Goal: Task Accomplishment & Management: Complete application form

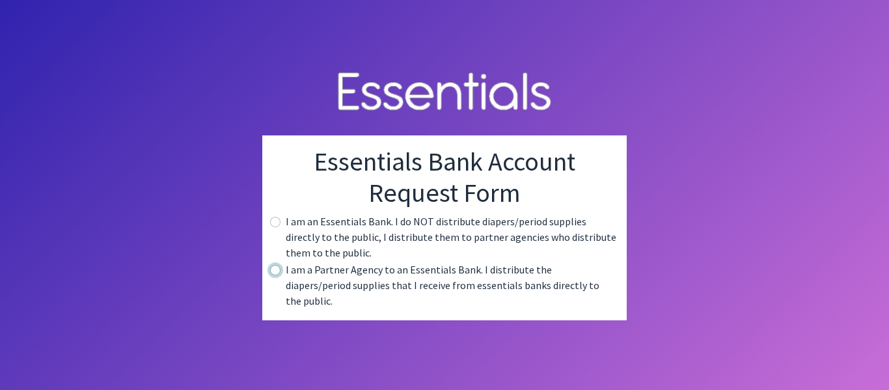
click at [272, 275] on input "radio" at bounding box center [275, 270] width 10 height 10
radio input "true"
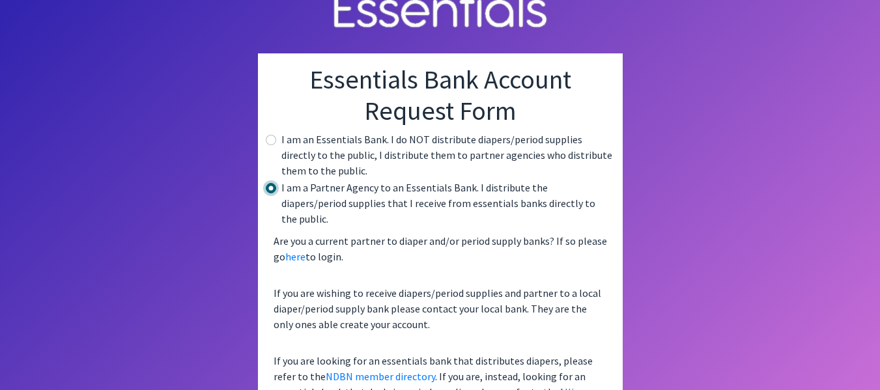
scroll to position [70, 0]
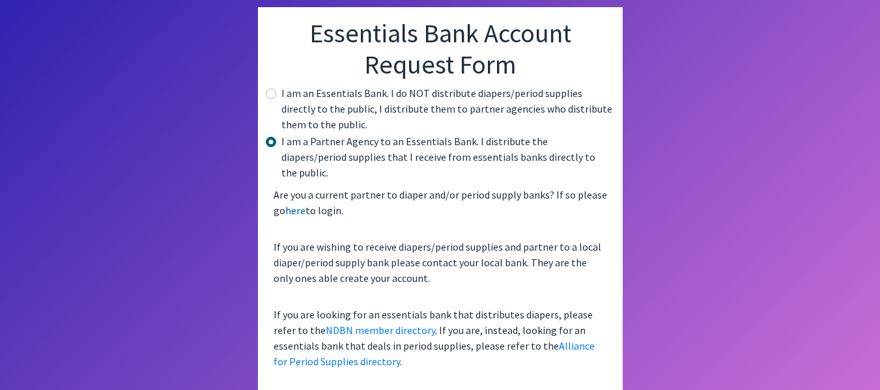
click at [294, 204] on link "here" at bounding box center [295, 210] width 20 height 13
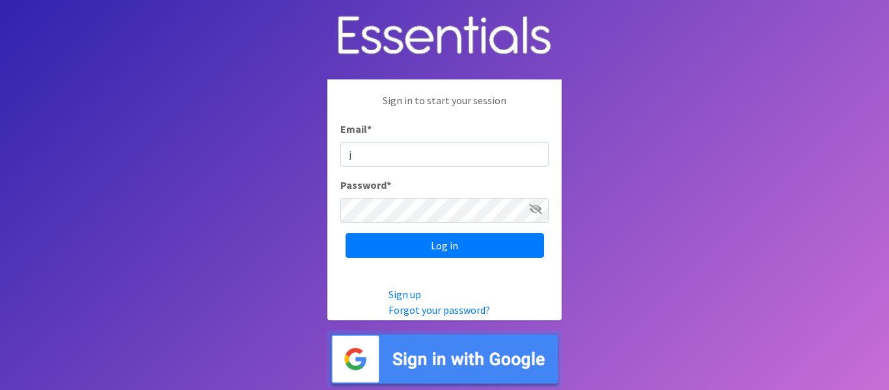
click at [532, 210] on icon at bounding box center [535, 209] width 13 height 10
click at [396, 155] on input "j" at bounding box center [445, 154] width 208 height 25
type input "[EMAIL_ADDRESS][DOMAIN_NAME]"
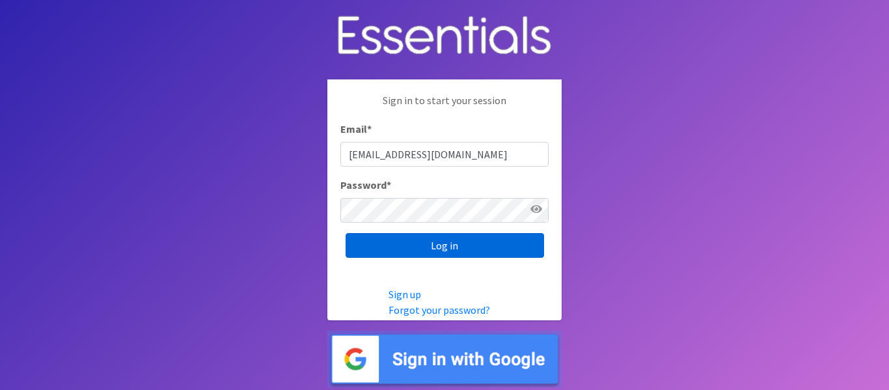
click at [456, 245] on input "Log in" at bounding box center [445, 245] width 199 height 25
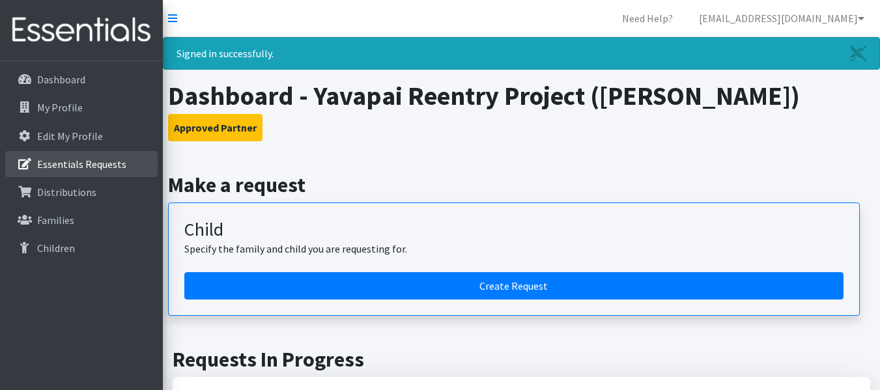
click at [76, 164] on p "Essentials Requests" at bounding box center [81, 164] width 89 height 13
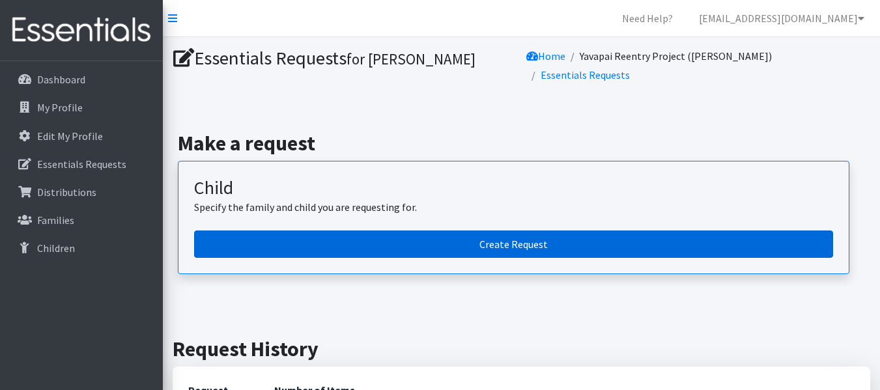
click at [363, 232] on link "Create Request" at bounding box center [513, 244] width 639 height 27
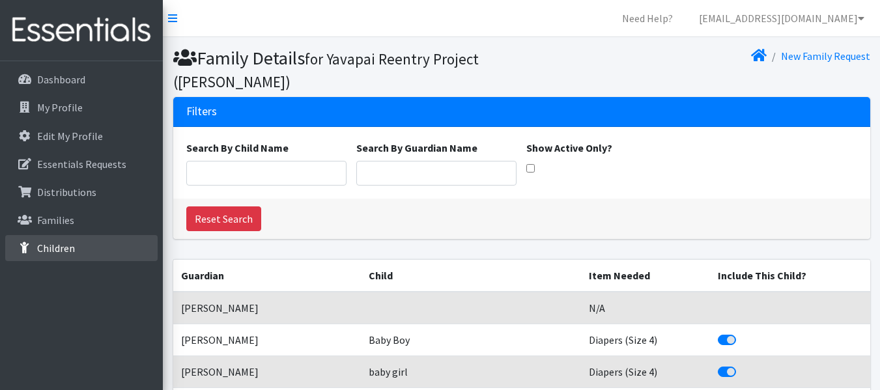
click at [55, 243] on p "Children" at bounding box center [56, 248] width 38 height 13
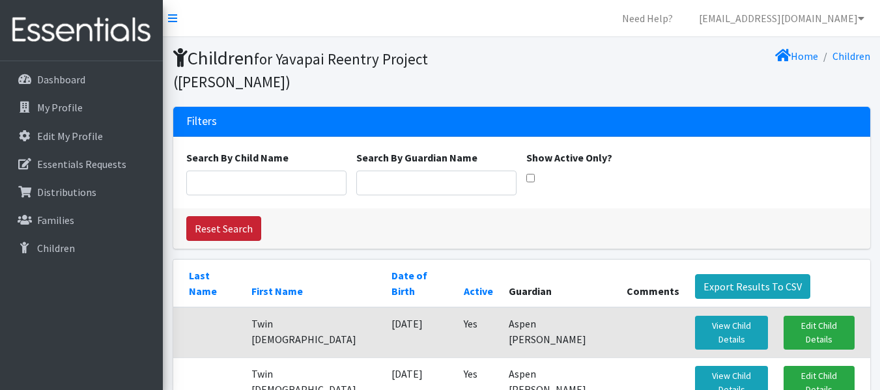
click at [218, 216] on link "Reset Search" at bounding box center [223, 228] width 75 height 25
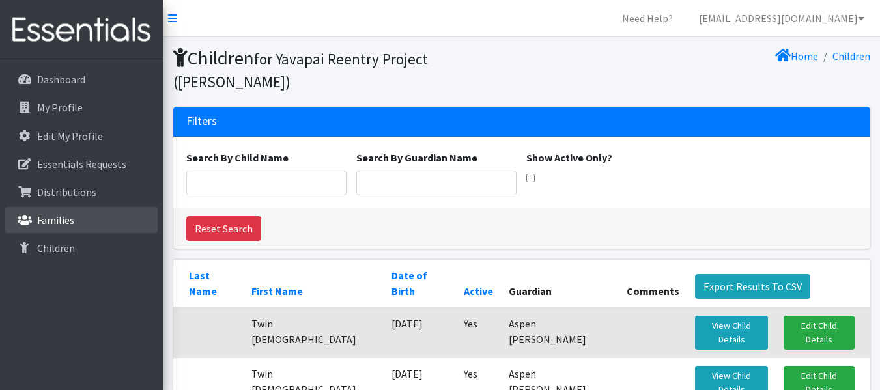
click at [49, 217] on p "Families" at bounding box center [55, 220] width 37 height 13
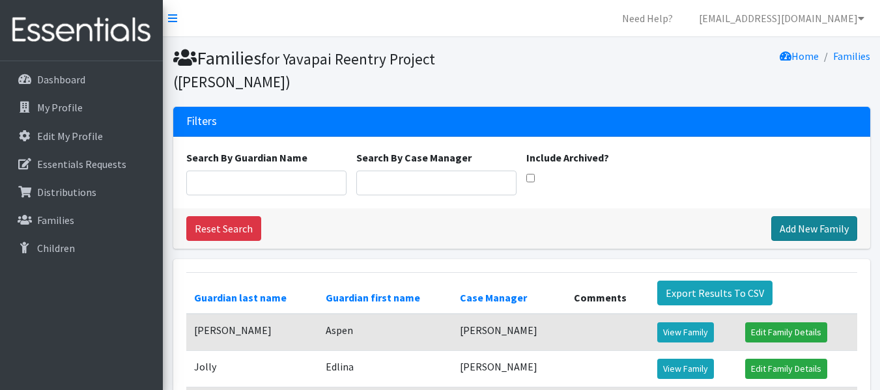
click at [789, 216] on link "Add New Family" at bounding box center [814, 228] width 86 height 25
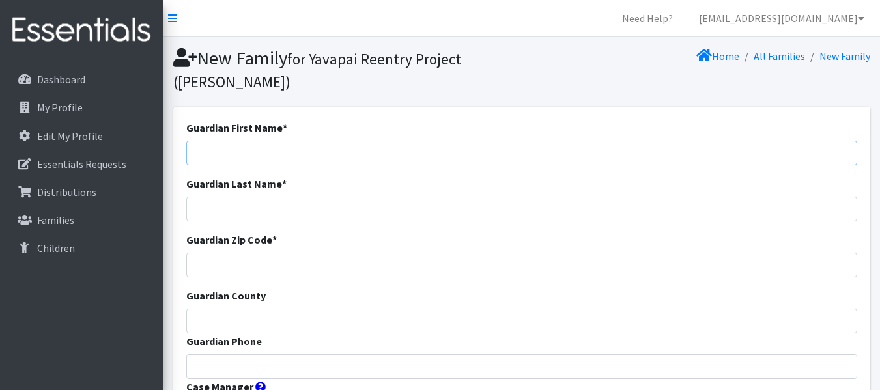
click at [222, 146] on input "Guardian First Name *" at bounding box center [521, 153] width 671 height 25
type input "Amanda"
click at [196, 206] on input "Guardian Last Name *" at bounding box center [521, 209] width 671 height 25
type input "[PERSON_NAME]"
click at [195, 253] on input "Guardian Zip Code *" at bounding box center [521, 265] width 671 height 25
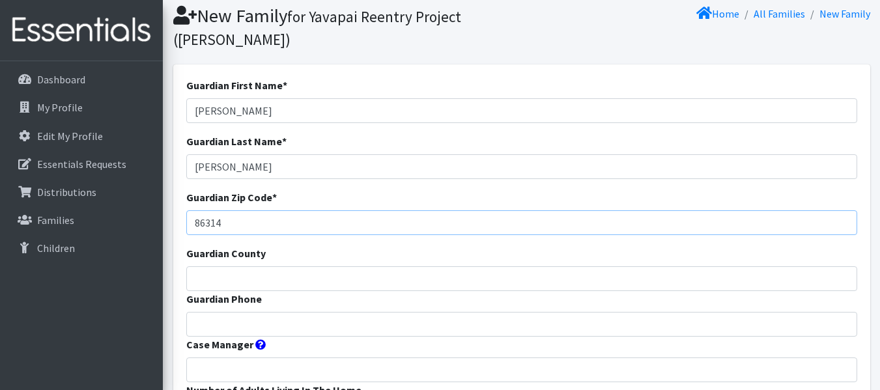
scroll to position [65, 0]
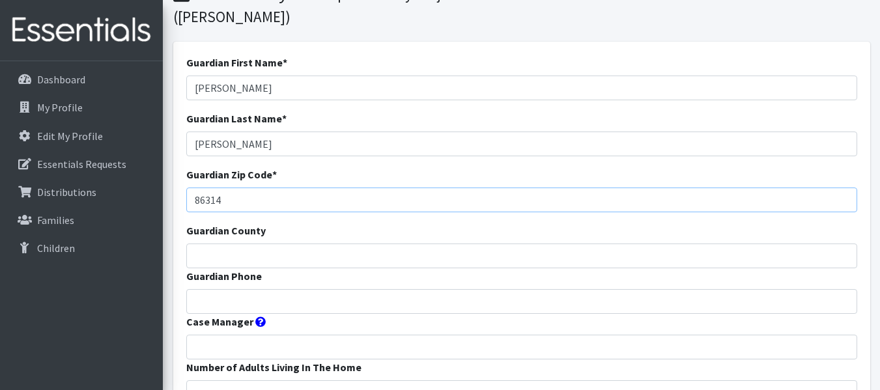
type input "86314"
click at [194, 250] on input "Guardian County" at bounding box center [521, 256] width 671 height 25
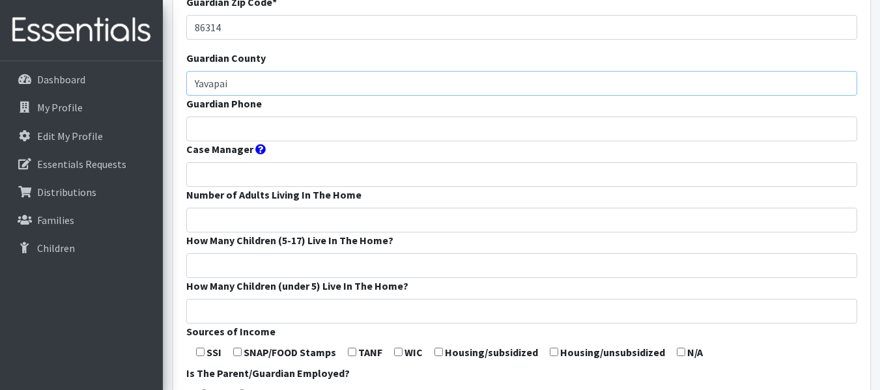
scroll to position [260, 0]
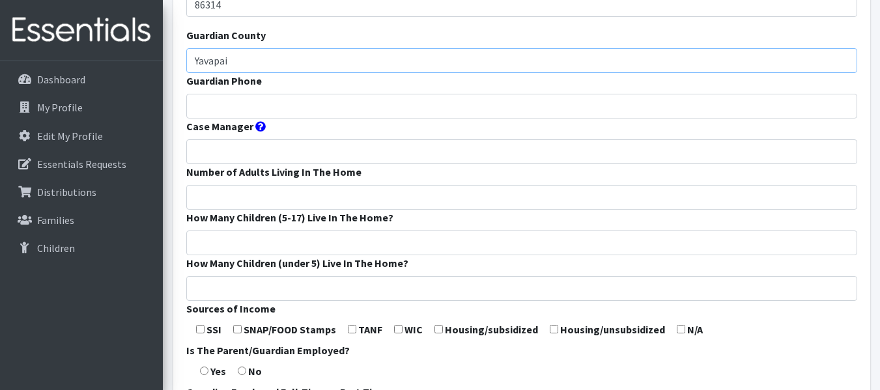
type input "Yavapai"
click at [212, 154] on input "Case Manager" at bounding box center [521, 151] width 671 height 25
click at [204, 152] on input "J?im Sobo" at bounding box center [521, 151] width 671 height 25
type input "Jim Sobo"
click at [197, 244] on input "How Many Children (5-17) Live In The Home?" at bounding box center [521, 243] width 671 height 25
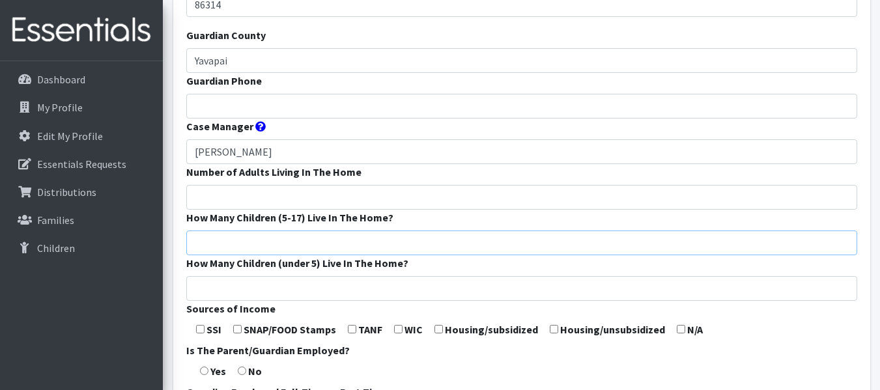
type input "1"
click at [210, 290] on input "How Many Children (under 5) Live In The Home?" at bounding box center [521, 288] width 671 height 25
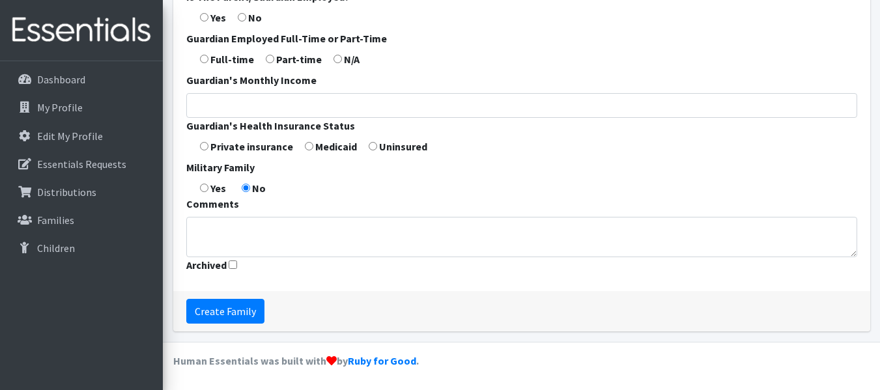
scroll to position [615, 0]
type input "1"
click at [234, 311] on input "Create Family" at bounding box center [225, 310] width 78 height 25
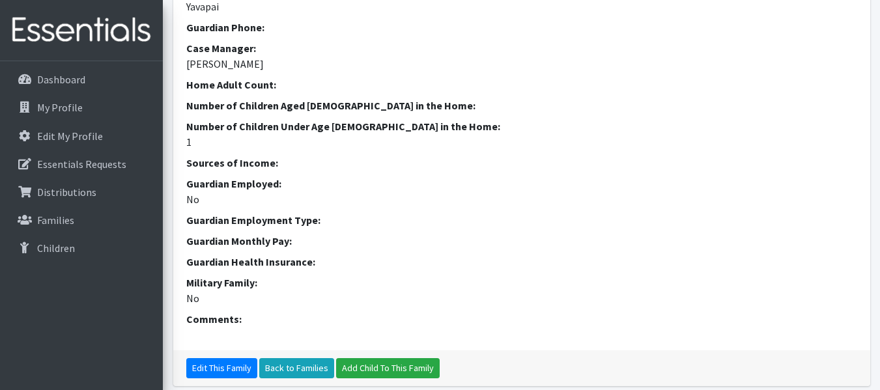
scroll to position [391, 0]
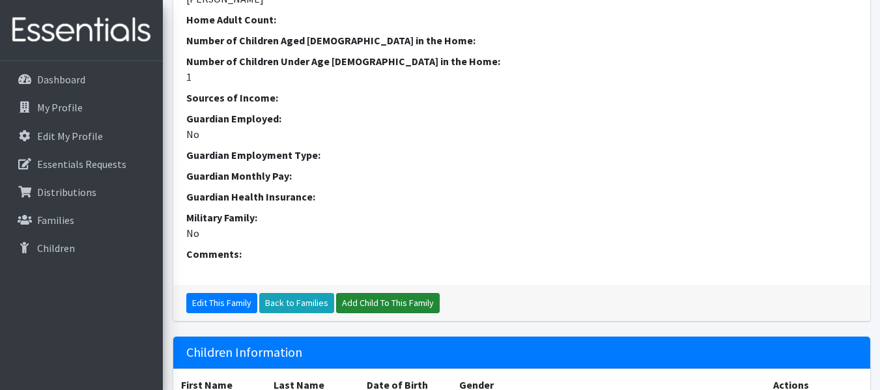
click at [395, 303] on link "Add Child To This Family" at bounding box center [388, 303] width 104 height 20
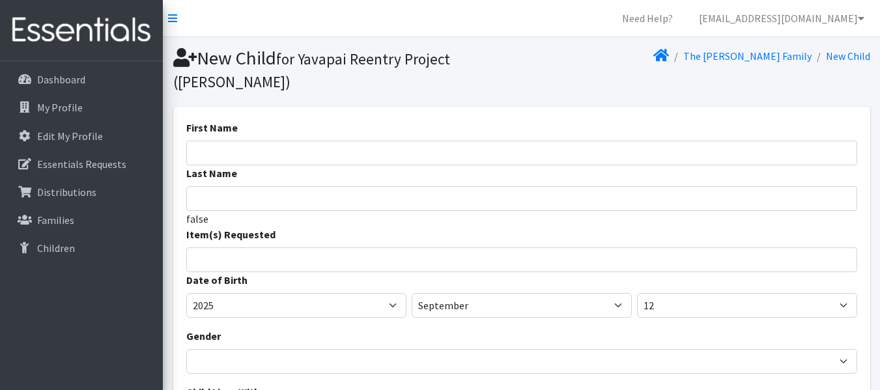
select select
click at [193, 154] on input "First Name" at bounding box center [521, 153] width 671 height 25
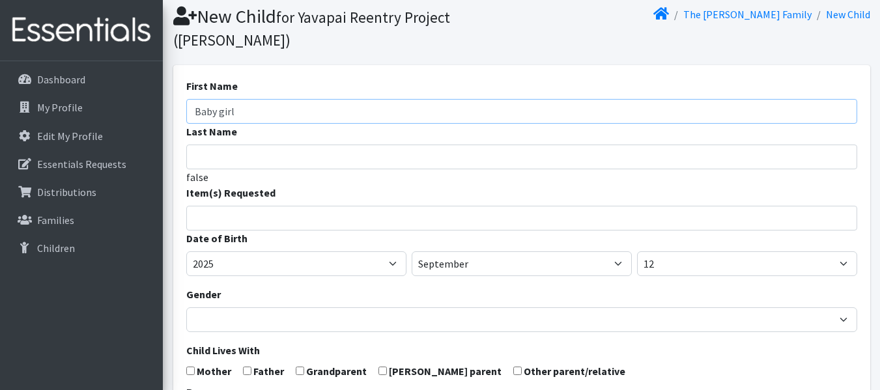
scroll to position [65, 0]
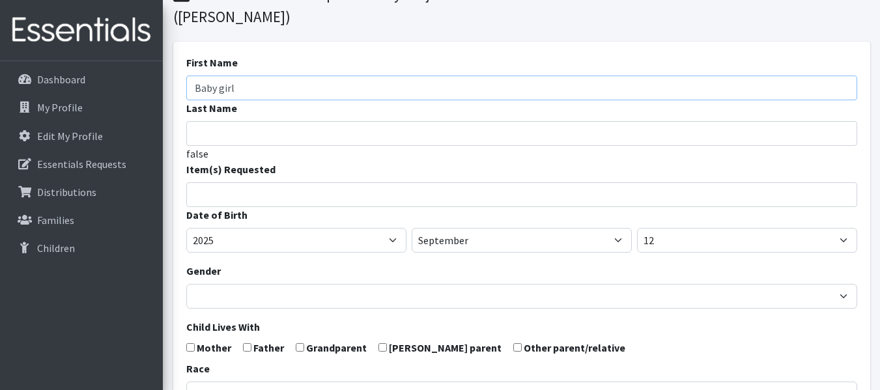
type input "Baby girl"
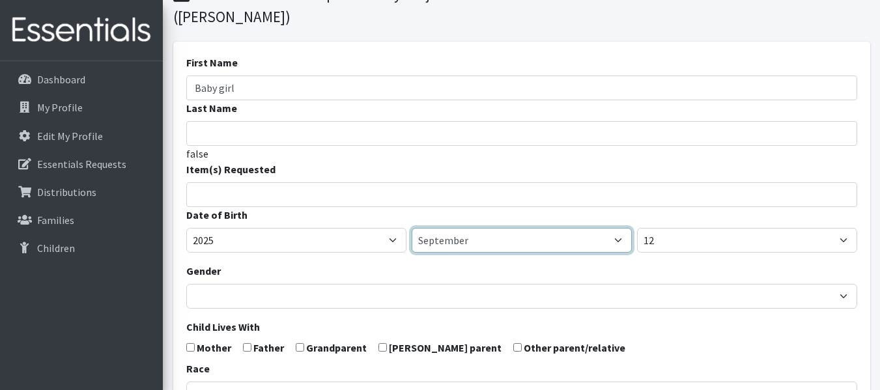
click at [619, 243] on select "January February March April May June July August September October November De…" at bounding box center [522, 240] width 220 height 25
select select "8"
click at [412, 228] on select "January February March April May June July August September October November De…" at bounding box center [522, 240] width 220 height 25
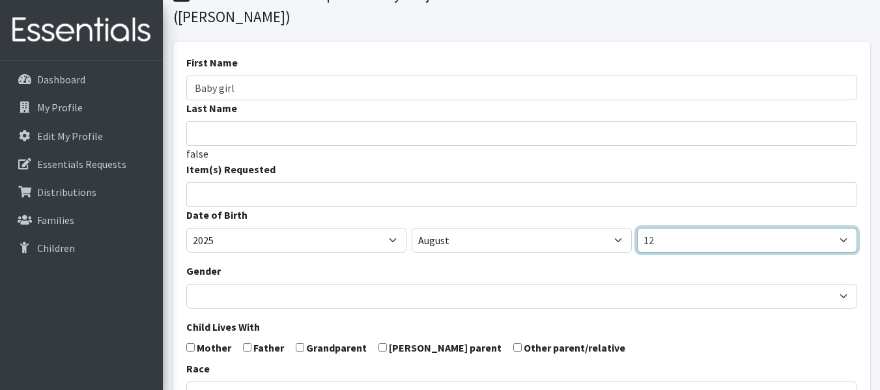
click at [667, 240] on select "1 2 3 4 5 6 7 8 9 10 11 12 13 14 15 16 17 18 19 20 21 22 23 24 25 26 27 28 29 3…" at bounding box center [747, 240] width 220 height 25
select select "25"
click at [637, 228] on select "1 2 3 4 5 6 7 8 9 10 11 12 13 14 15 16 17 18 19 20 21 22 23 24 25 26 27 28 29 3…" at bounding box center [747, 240] width 220 height 25
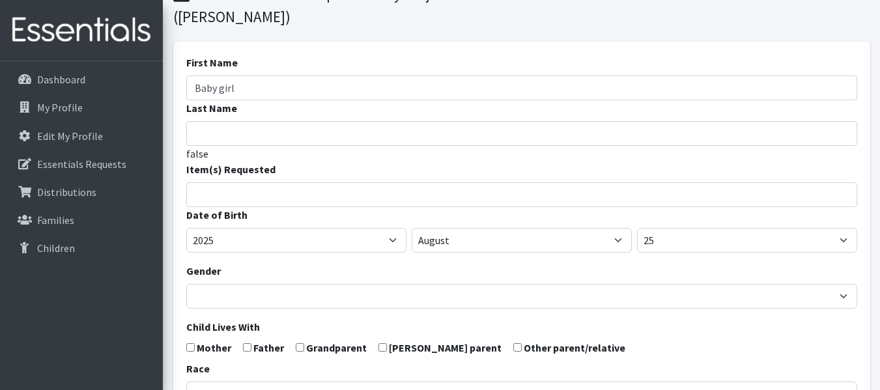
click at [209, 193] on input "search" at bounding box center [531, 193] width 666 height 12
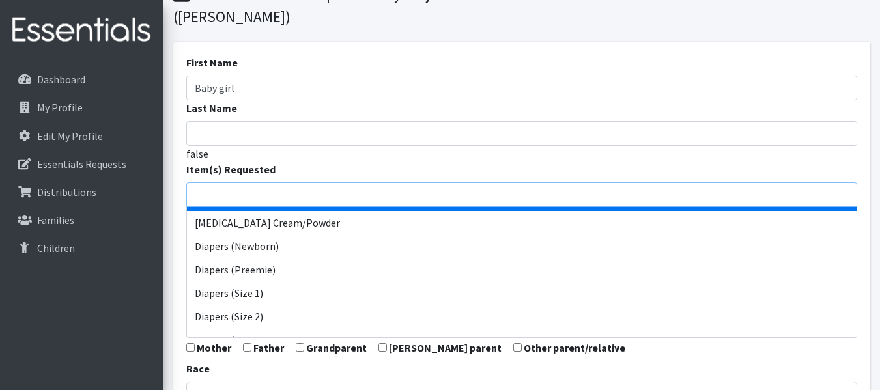
scroll to position [260, 0]
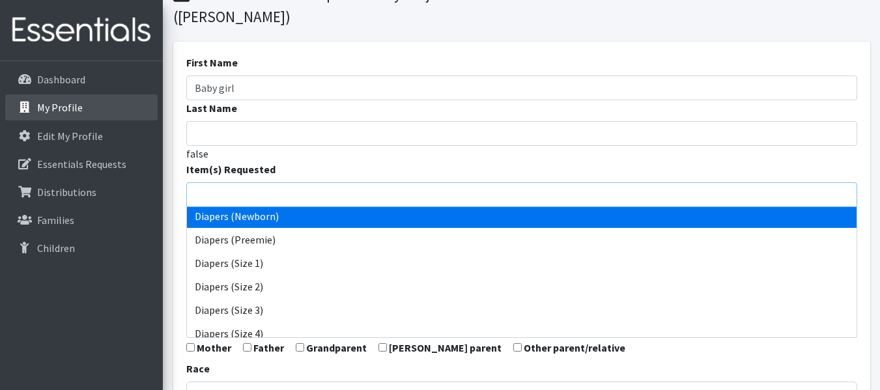
click at [133, 107] on link "My Profile" at bounding box center [81, 107] width 152 height 26
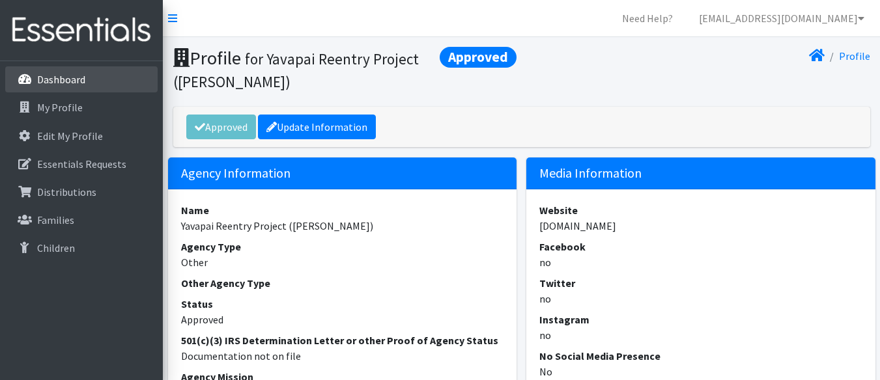
click at [72, 74] on p "Dashboard" at bounding box center [61, 79] width 48 height 13
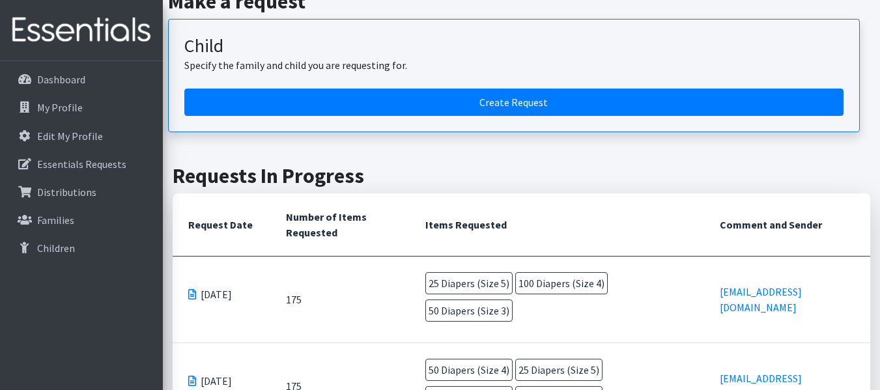
scroll to position [143, 0]
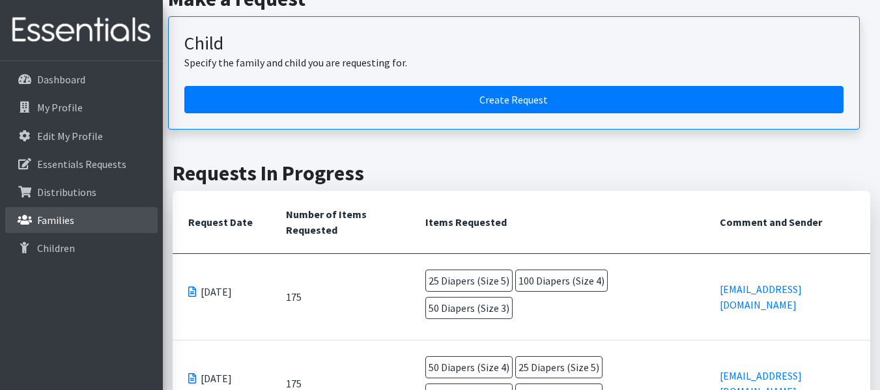
click at [74, 220] on link "Families" at bounding box center [81, 220] width 152 height 26
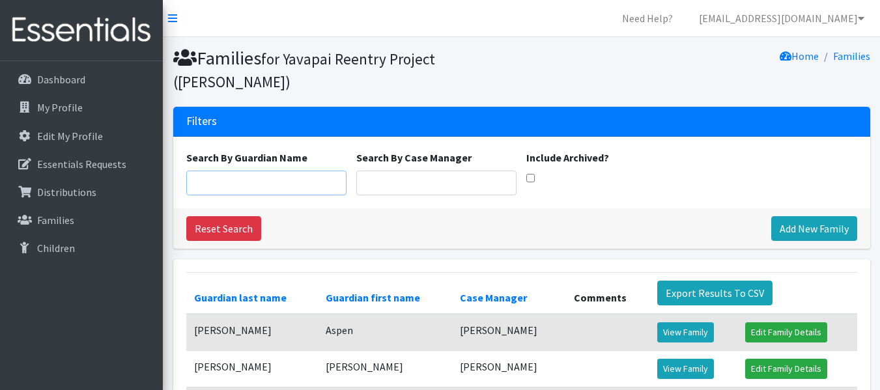
click at [206, 171] on input "Search By Guardian Name" at bounding box center [266, 183] width 160 height 25
click at [234, 171] on input "[PERSON_NAME]" at bounding box center [266, 183] width 160 height 25
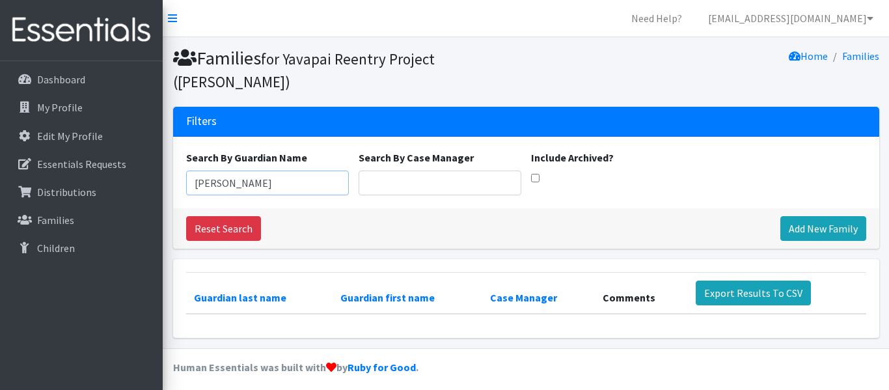
type input "[PERSON_NAME]"
click at [405, 171] on input "Search By Case Manager" at bounding box center [440, 183] width 163 height 25
type input "[PERSON_NAME]"
click at [545, 178] on div "Search By Guardian Name amanda gilbert Search By Case Manager jim sobo Include …" at bounding box center [526, 173] width 706 height 72
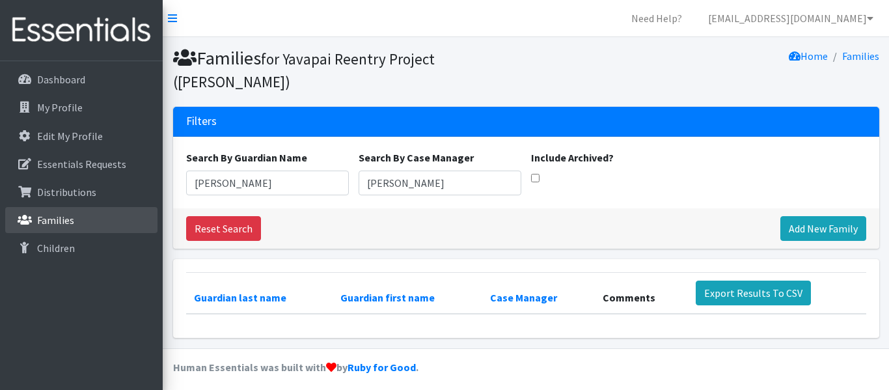
click at [91, 216] on link "Families" at bounding box center [81, 220] width 152 height 26
click at [69, 215] on p "Families" at bounding box center [55, 220] width 37 height 13
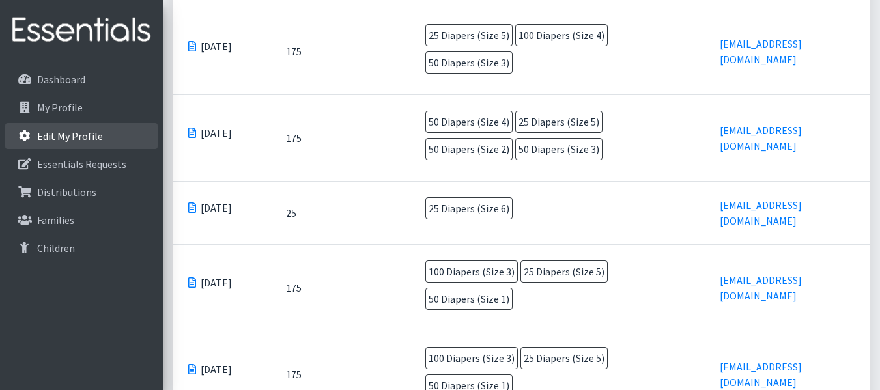
scroll to position [379, 0]
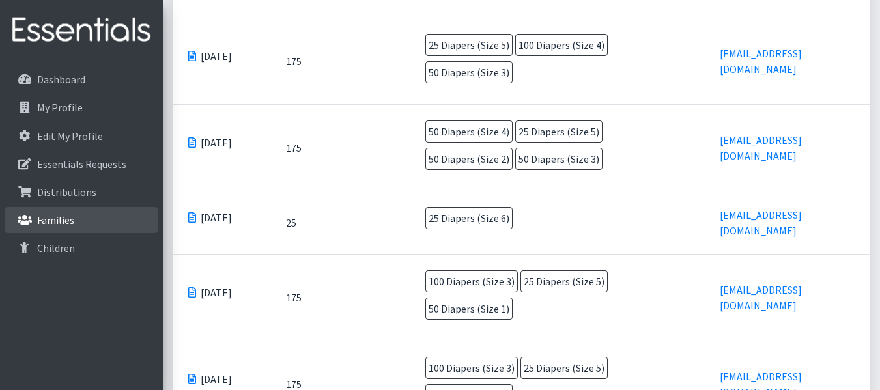
click at [58, 219] on p "Families" at bounding box center [55, 220] width 37 height 13
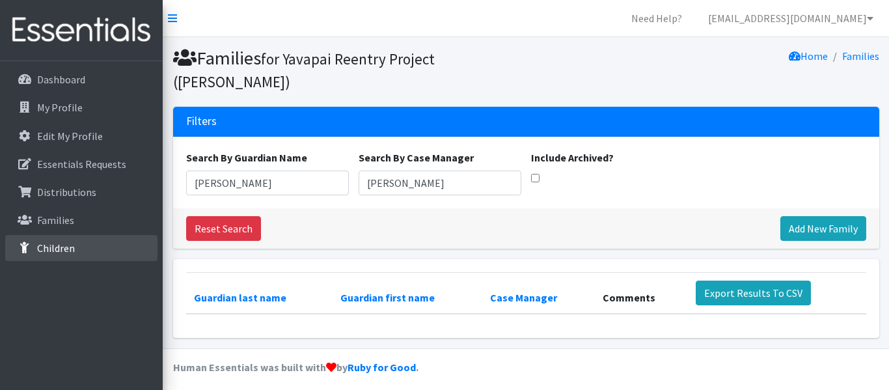
click at [56, 250] on p "Children" at bounding box center [56, 248] width 38 height 13
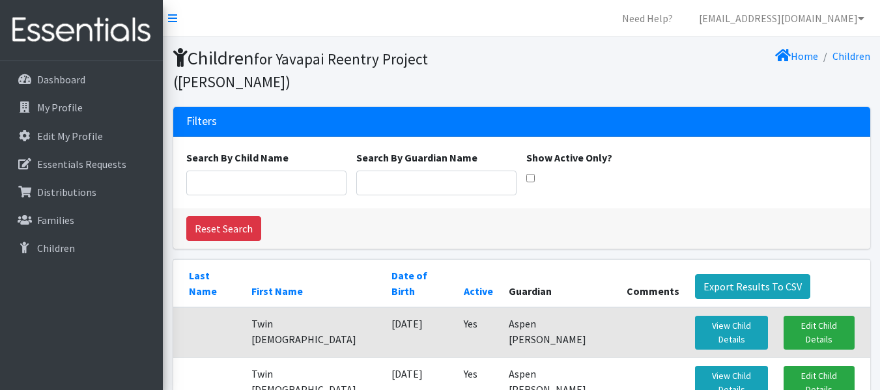
click at [589, 211] on div "Reset Search" at bounding box center [521, 228] width 697 height 40
click at [59, 221] on p "Families" at bounding box center [55, 220] width 37 height 13
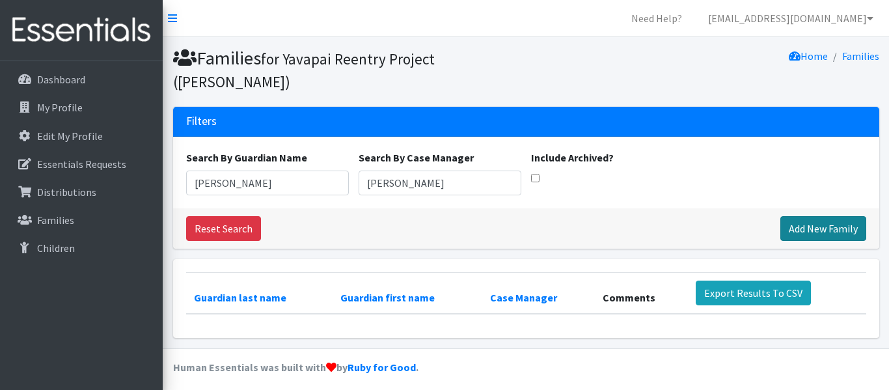
click at [809, 216] on link "Add New Family" at bounding box center [824, 228] width 86 height 25
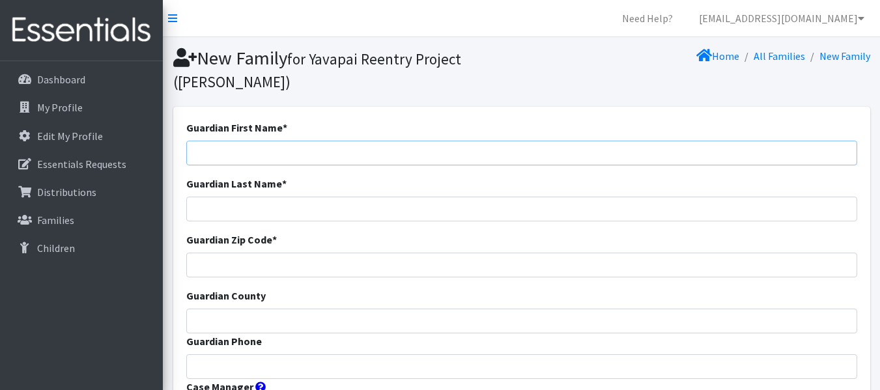
click at [245, 156] on input "Guardian First Name *" at bounding box center [521, 153] width 671 height 25
click at [68, 216] on p "Families" at bounding box center [55, 220] width 37 height 13
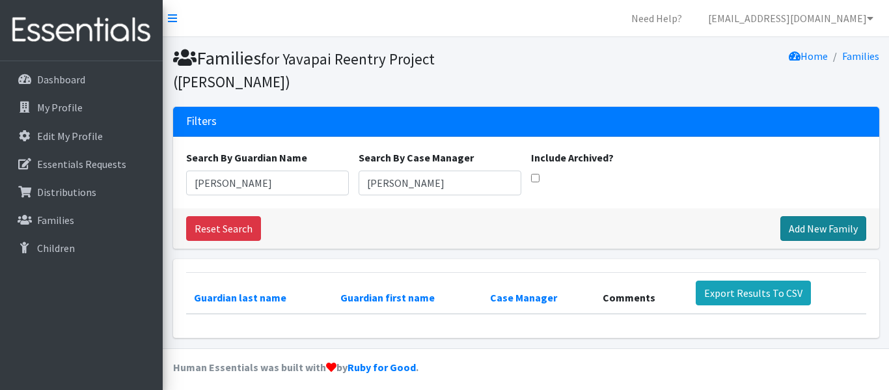
click at [826, 216] on link "Add New Family" at bounding box center [824, 228] width 86 height 25
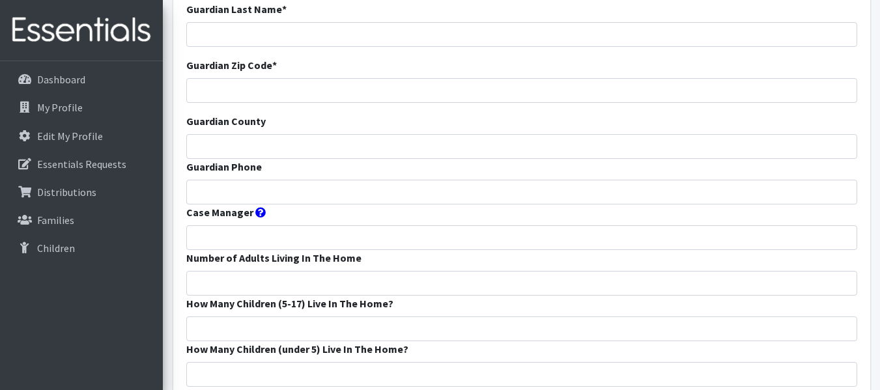
scroll to position [195, 0]
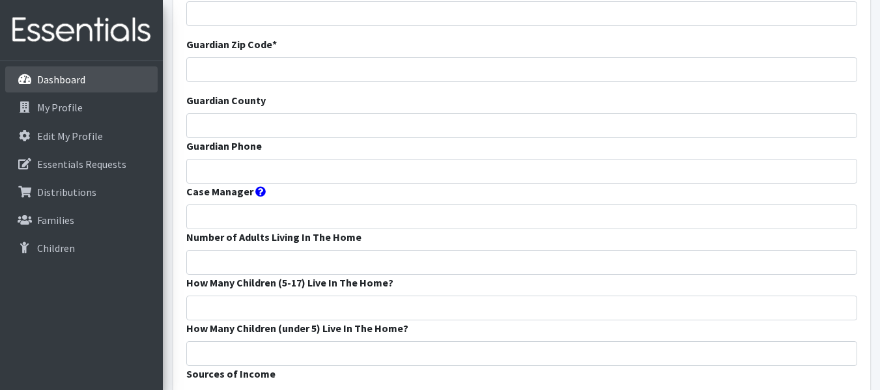
click at [61, 79] on p "Dashboard" at bounding box center [61, 79] width 48 height 13
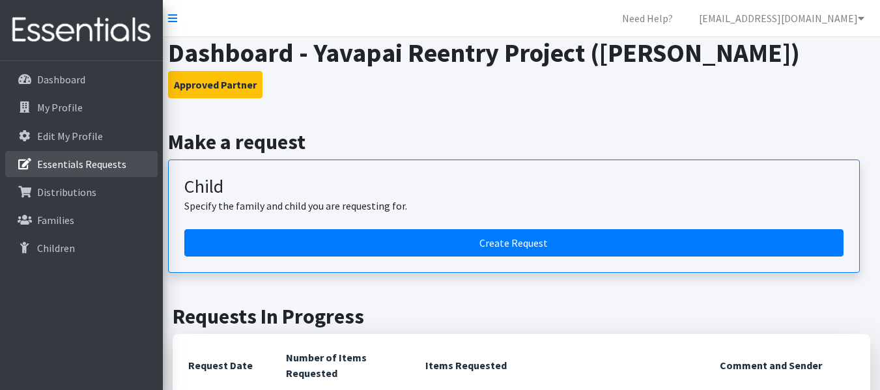
click at [102, 165] on p "Essentials Requests" at bounding box center [81, 164] width 89 height 13
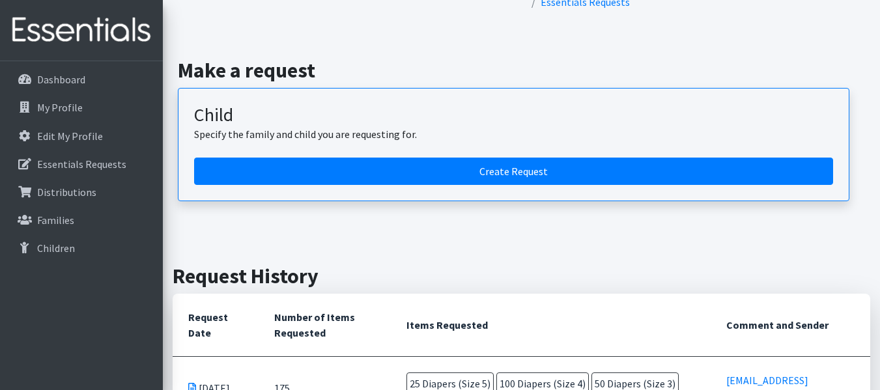
scroll to position [65, 0]
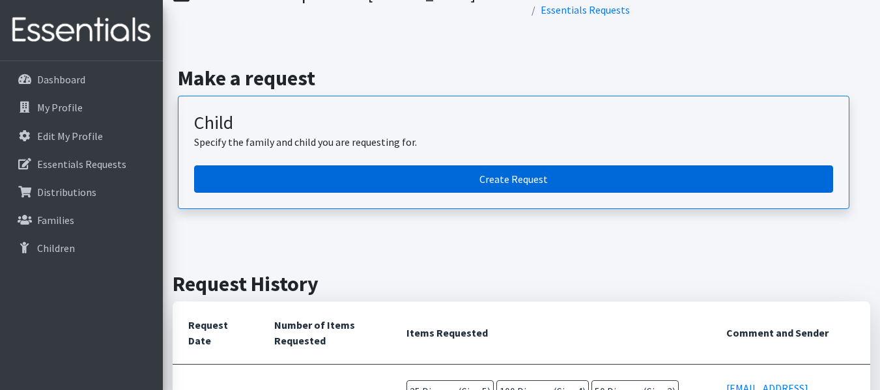
click at [397, 165] on link "Create Request" at bounding box center [513, 178] width 639 height 27
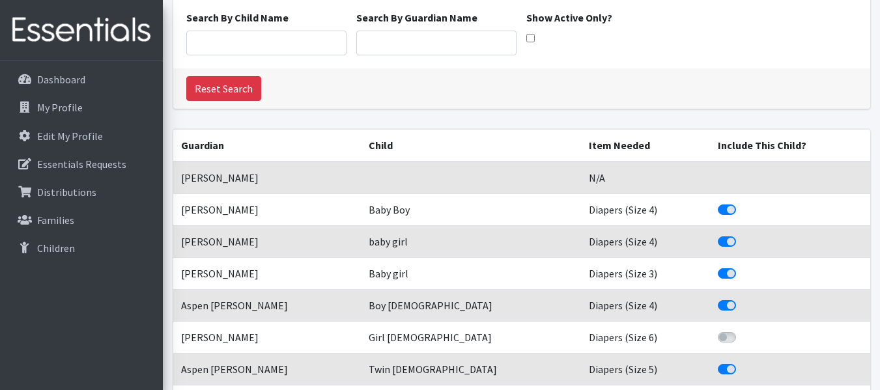
scroll to position [65, 0]
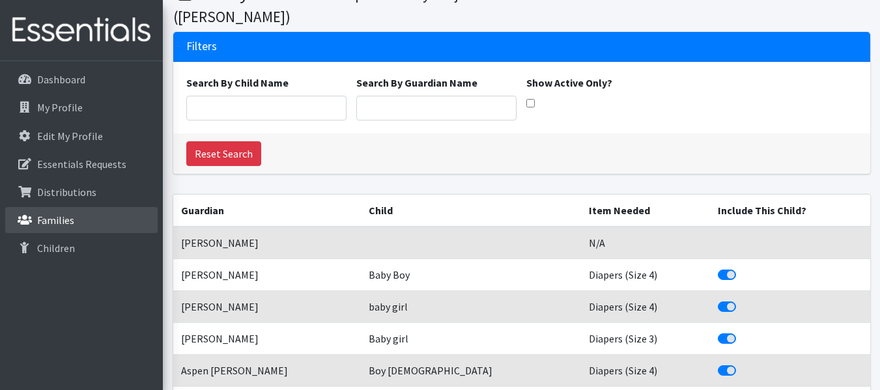
click at [67, 214] on p "Families" at bounding box center [55, 220] width 37 height 13
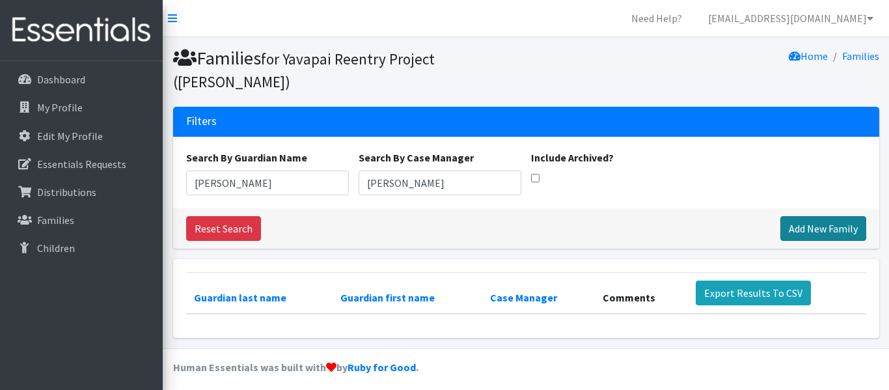
click at [796, 216] on link "Add New Family" at bounding box center [824, 228] width 86 height 25
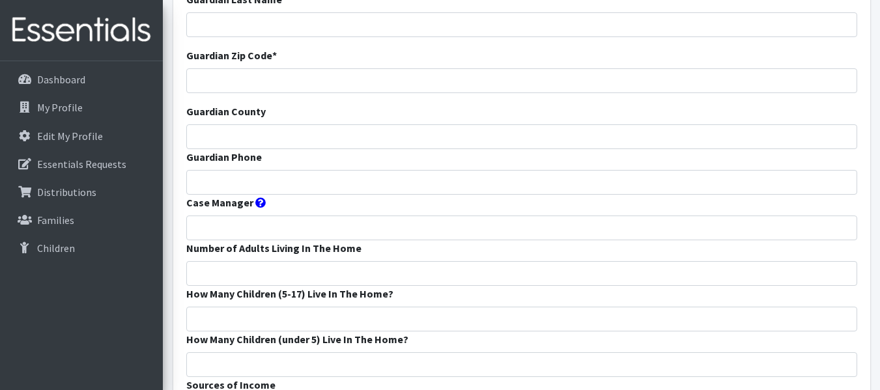
scroll to position [29, 0]
